Goal: Task Accomplishment & Management: Manage account settings

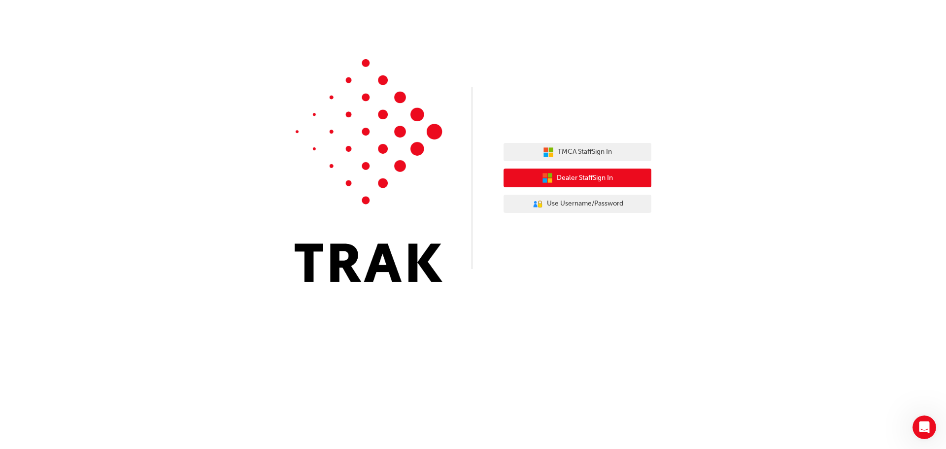
click at [564, 174] on span "Dealer Staff Sign In" at bounding box center [585, 177] width 56 height 11
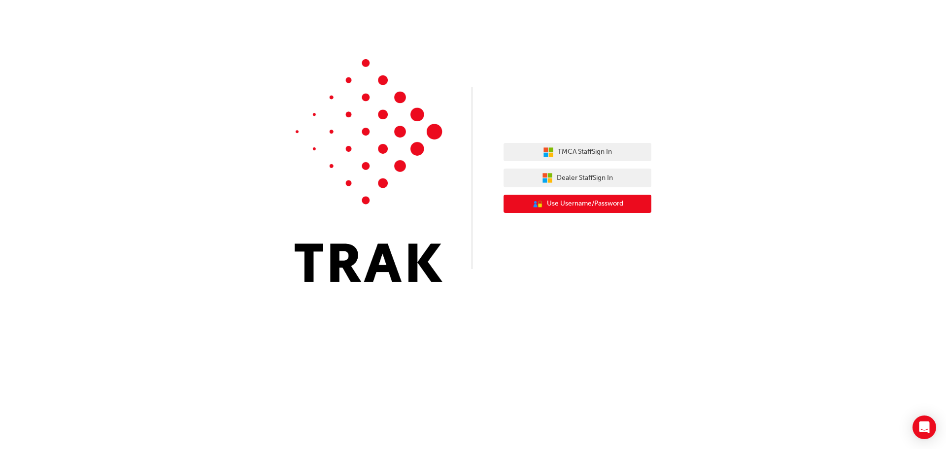
click at [573, 203] on span "Use Username/Password" at bounding box center [585, 203] width 76 height 11
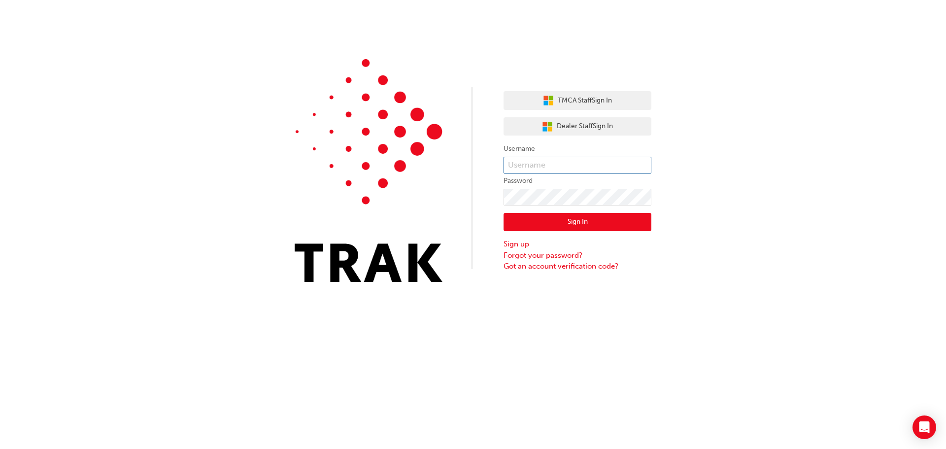
click at [534, 168] on input "text" at bounding box center [577, 165] width 148 height 17
type input "Roh.Neela2"
click button "Sign In" at bounding box center [577, 222] width 148 height 19
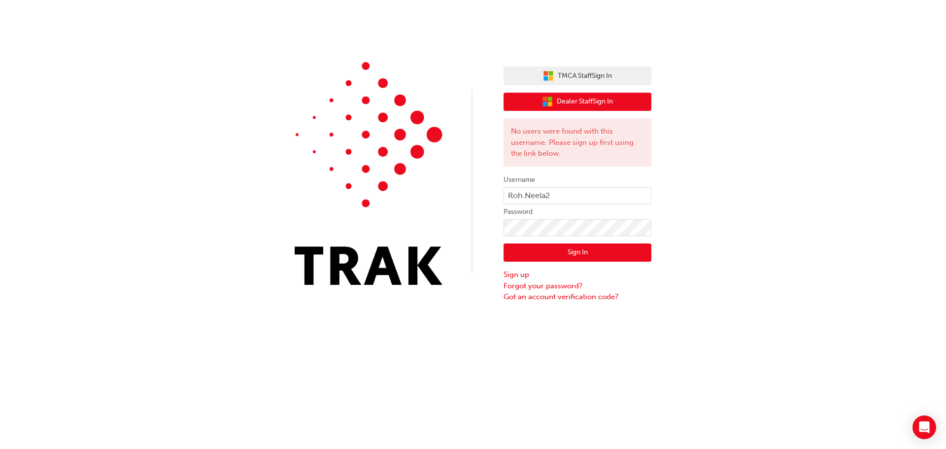
click at [562, 105] on span "Dealer Staff Sign In" at bounding box center [585, 101] width 56 height 11
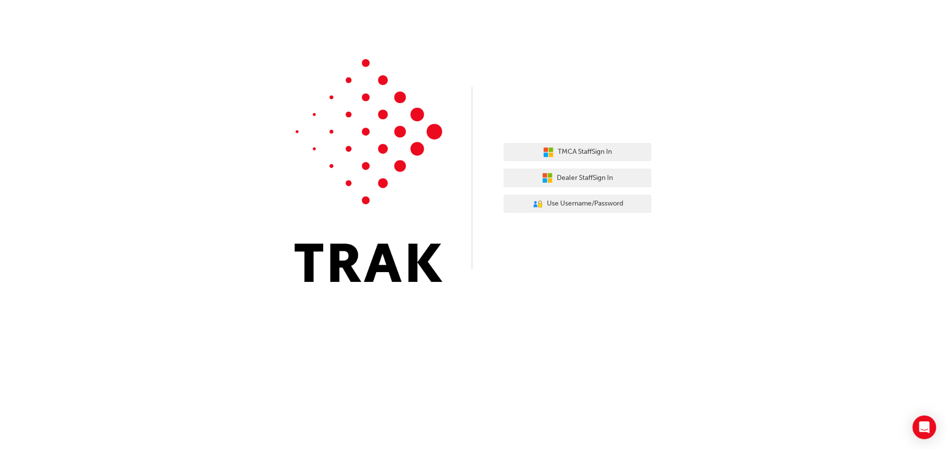
click at [347, 266] on img at bounding box center [369, 170] width 148 height 223
click at [593, 159] on button "TMCA Staff Sign In" at bounding box center [577, 152] width 148 height 19
click at [586, 173] on span "Dealer Staff Sign In" at bounding box center [585, 177] width 56 height 11
click at [575, 180] on span "Dealer Staff Sign In" at bounding box center [585, 177] width 56 height 11
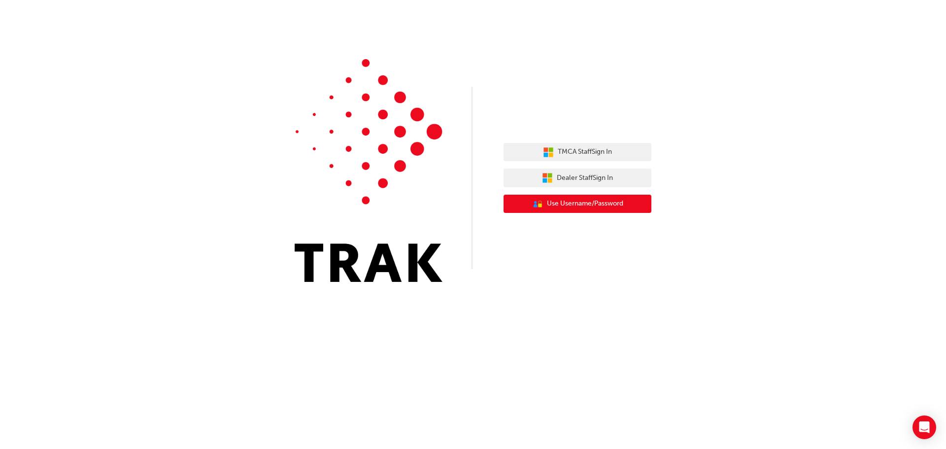
click at [596, 208] on span "Use Username/Password" at bounding box center [585, 203] width 76 height 11
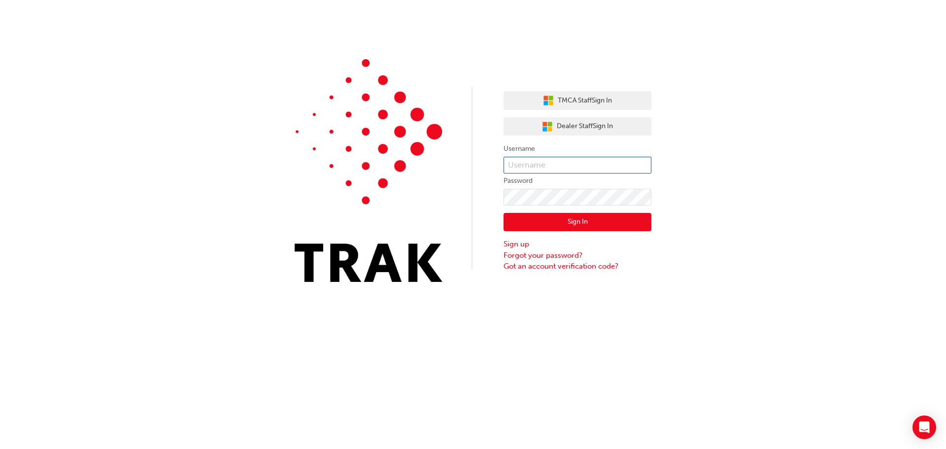
click at [525, 159] on input "text" at bounding box center [577, 165] width 148 height 17
type input "Roh.Neela2"
click button "Sign In" at bounding box center [577, 222] width 148 height 19
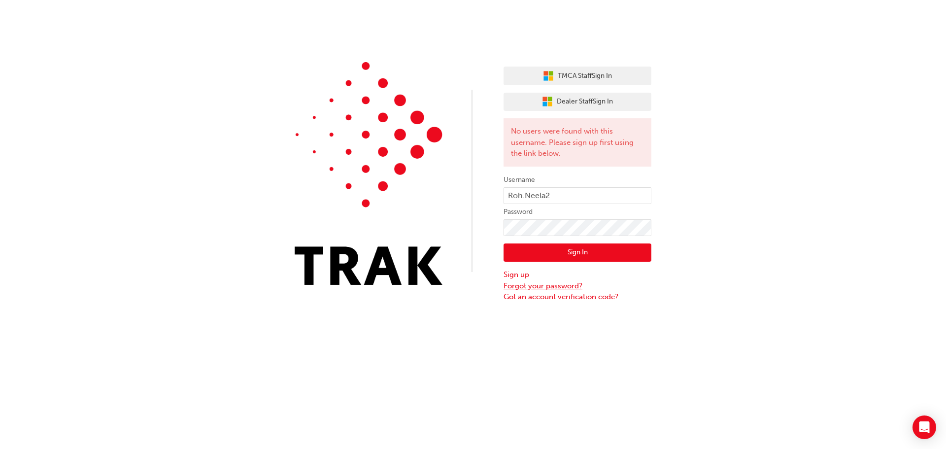
click at [532, 286] on link "Forgot your password?" at bounding box center [577, 285] width 148 height 11
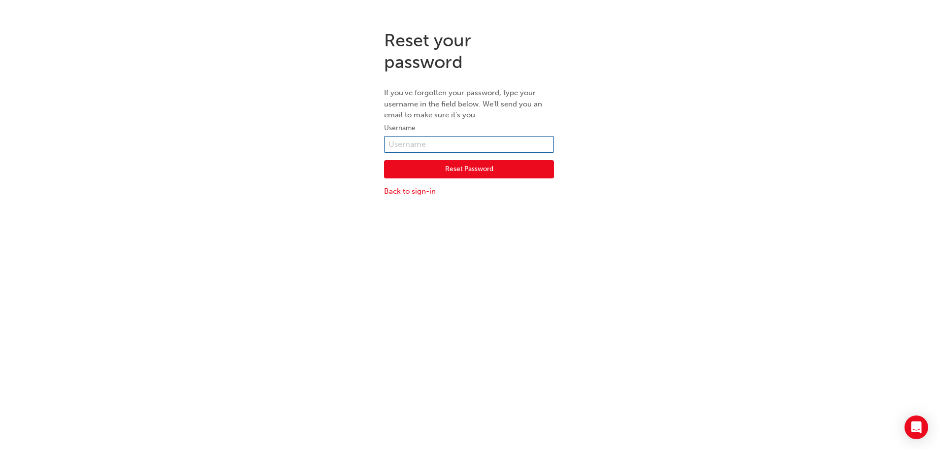
click at [413, 148] on input "text" at bounding box center [469, 144] width 170 height 17
type input "Roh.Neela2"
click button "Reset Password" at bounding box center [469, 169] width 170 height 19
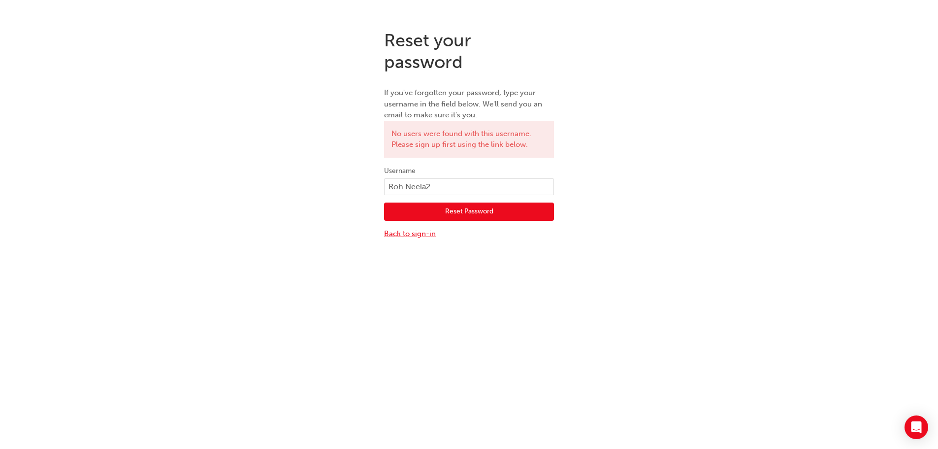
click at [418, 233] on link "Back to sign-in" at bounding box center [469, 233] width 170 height 11
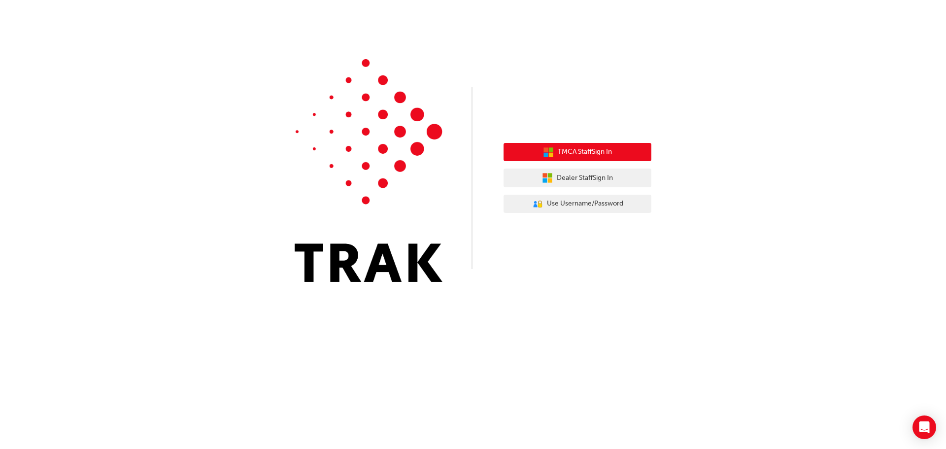
click at [614, 153] on button "TMCA Staff Sign In" at bounding box center [577, 152] width 148 height 19
click at [547, 147] on icon "button" at bounding box center [548, 152] width 11 height 11
click at [608, 156] on span "TMCA Staff Sign In" at bounding box center [585, 151] width 54 height 11
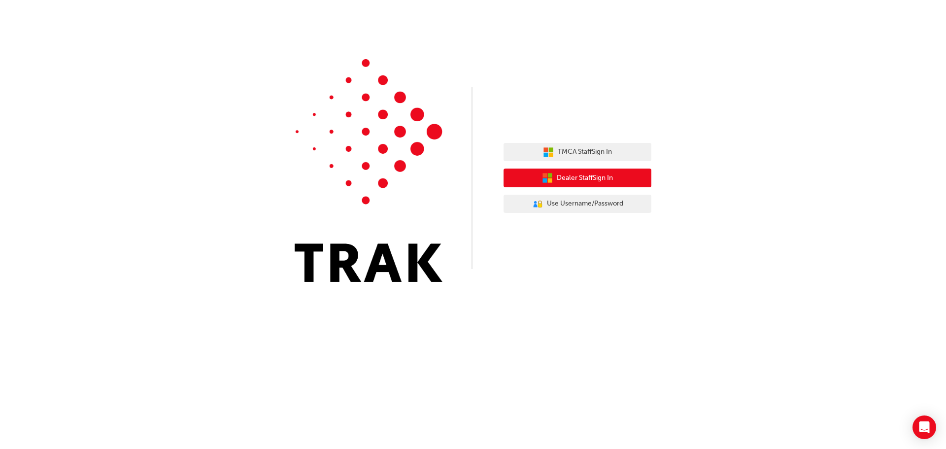
click at [563, 178] on span "Dealer Staff Sign In" at bounding box center [585, 177] width 56 height 11
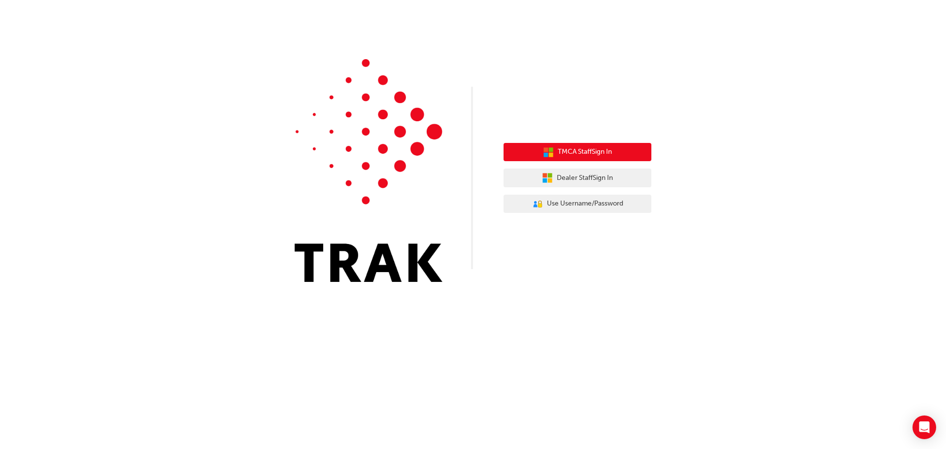
click at [568, 143] on button "TMCA Staff Sign In" at bounding box center [577, 152] width 148 height 19
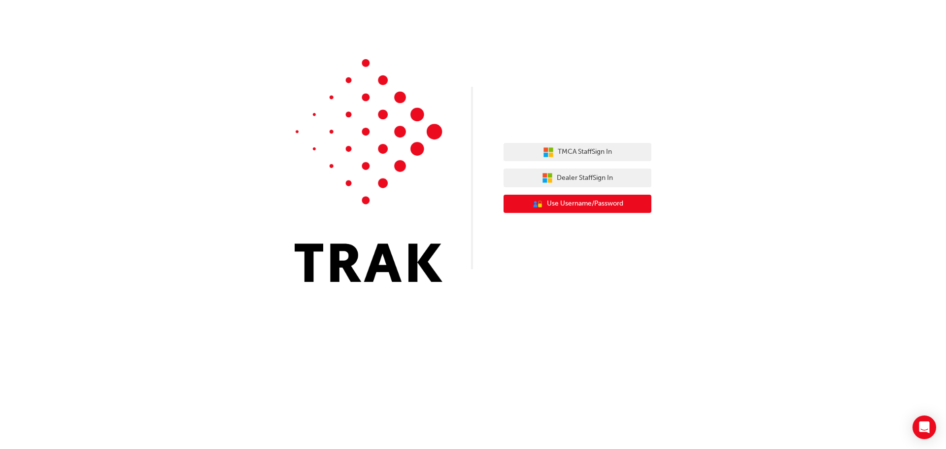
click at [594, 207] on span "Use Username/Password" at bounding box center [585, 203] width 76 height 11
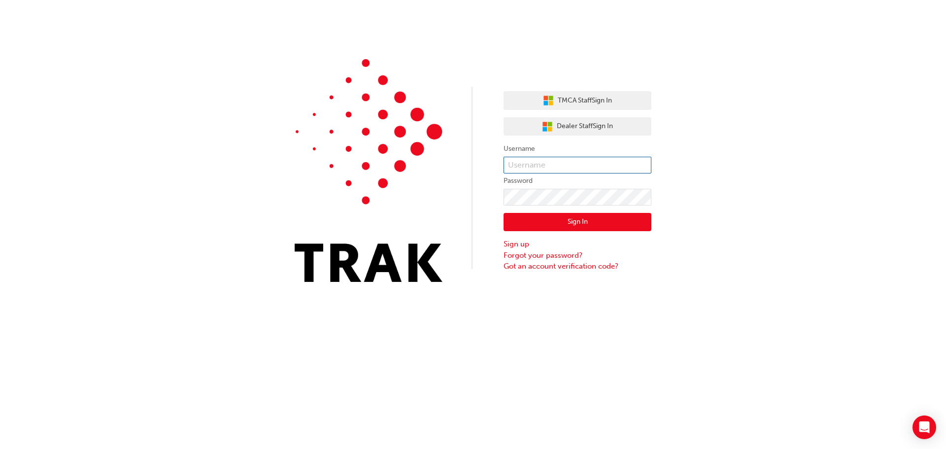
click at [531, 162] on input "text" at bounding box center [577, 165] width 148 height 17
type input "Roh.Neela2"
click button "Sign In" at bounding box center [577, 222] width 148 height 19
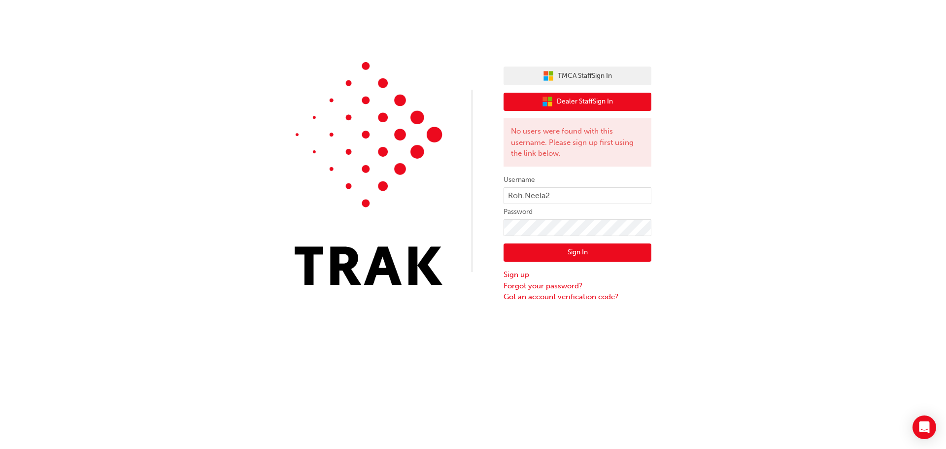
click at [557, 102] on span "Dealer Staff Sign In" at bounding box center [585, 101] width 56 height 11
